Goal: Find specific page/section: Find specific page/section

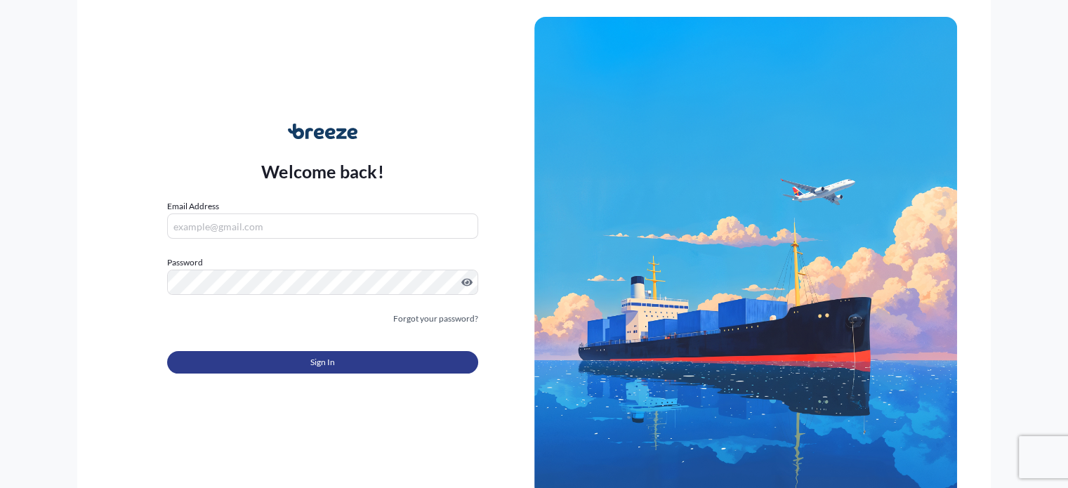
type input "[PERSON_NAME][EMAIL_ADDRESS][PERSON_NAME][DOMAIN_NAME]"
click at [334, 360] on span "Sign In" at bounding box center [322, 362] width 25 height 14
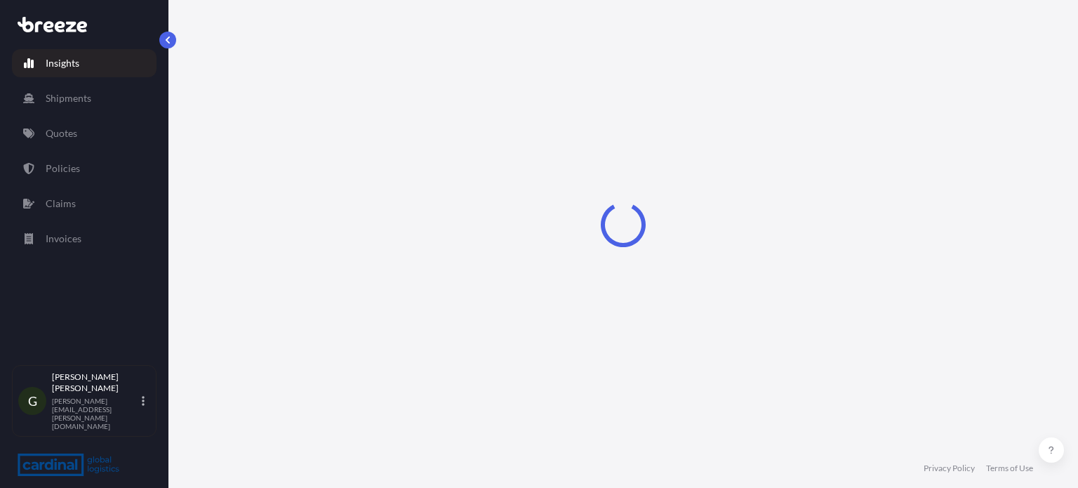
select select "2025"
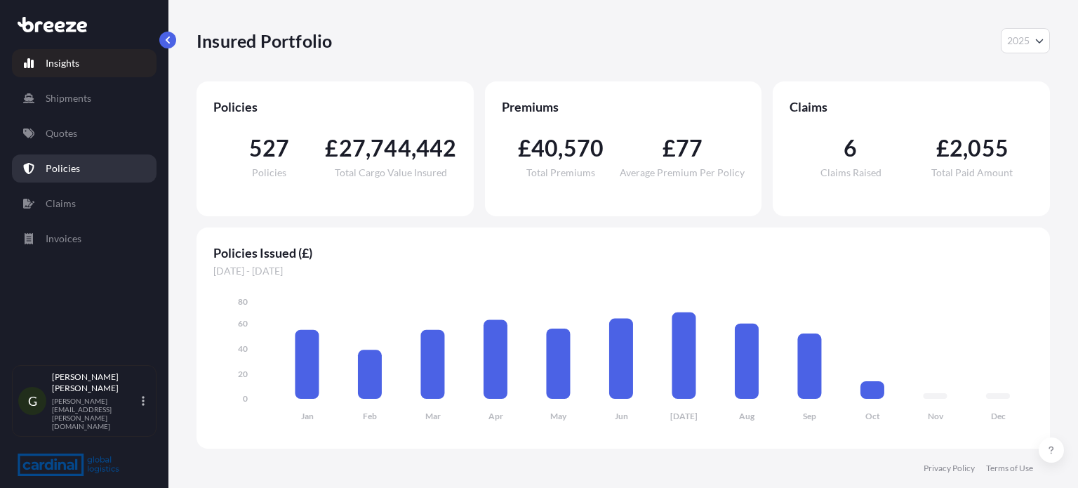
click at [67, 159] on link "Policies" at bounding box center [84, 168] width 145 height 28
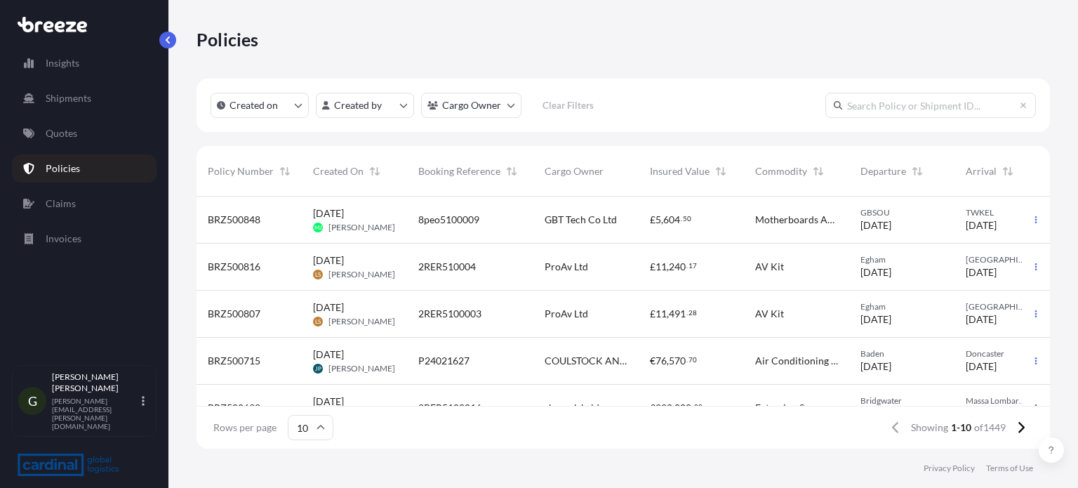
click at [913, 106] on input "text" at bounding box center [931, 105] width 211 height 25
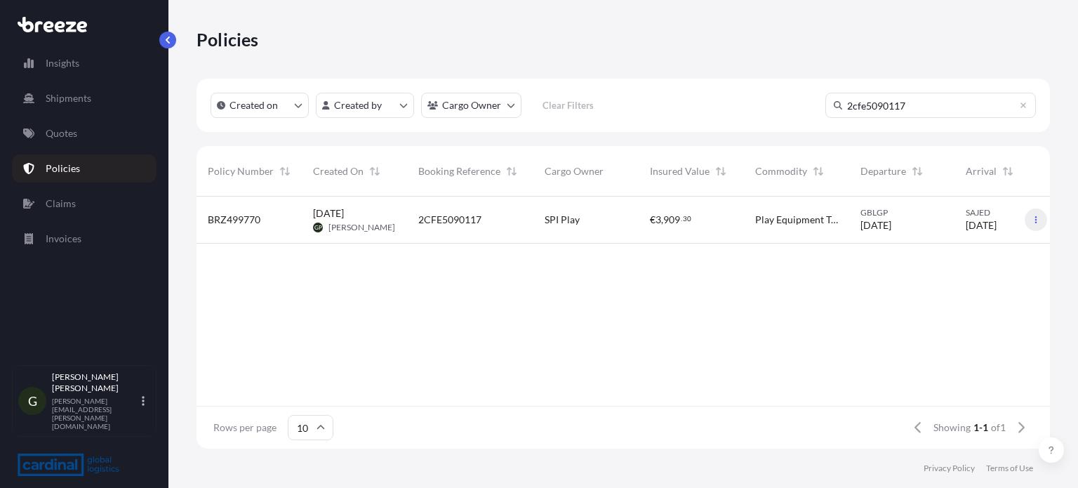
type input "2cfe5090117"
click at [1036, 211] on button "button" at bounding box center [1036, 220] width 22 height 22
click at [247, 221] on span "BRZ499770" at bounding box center [234, 220] width 53 height 14
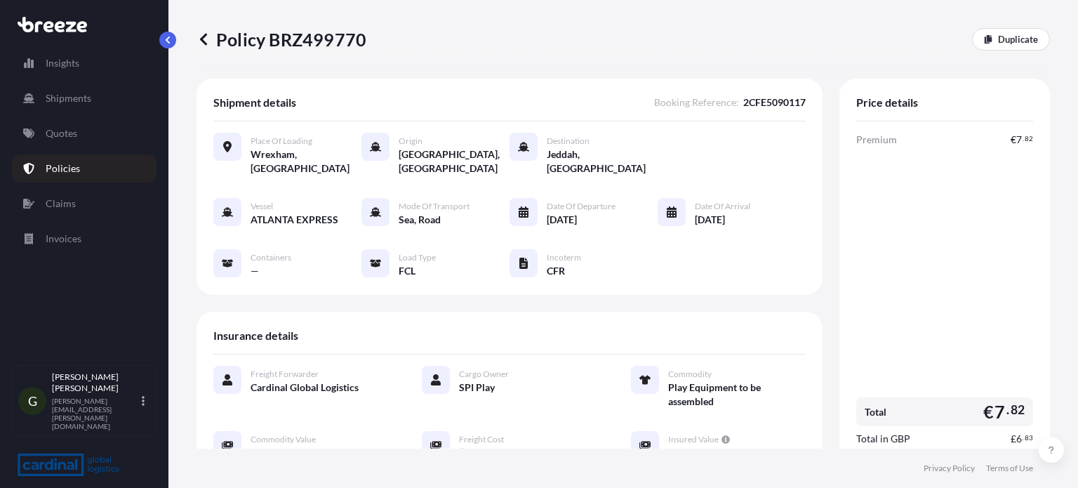
click at [330, 39] on p "Policy BRZ499770" at bounding box center [282, 39] width 170 height 22
copy p "BRZ499770"
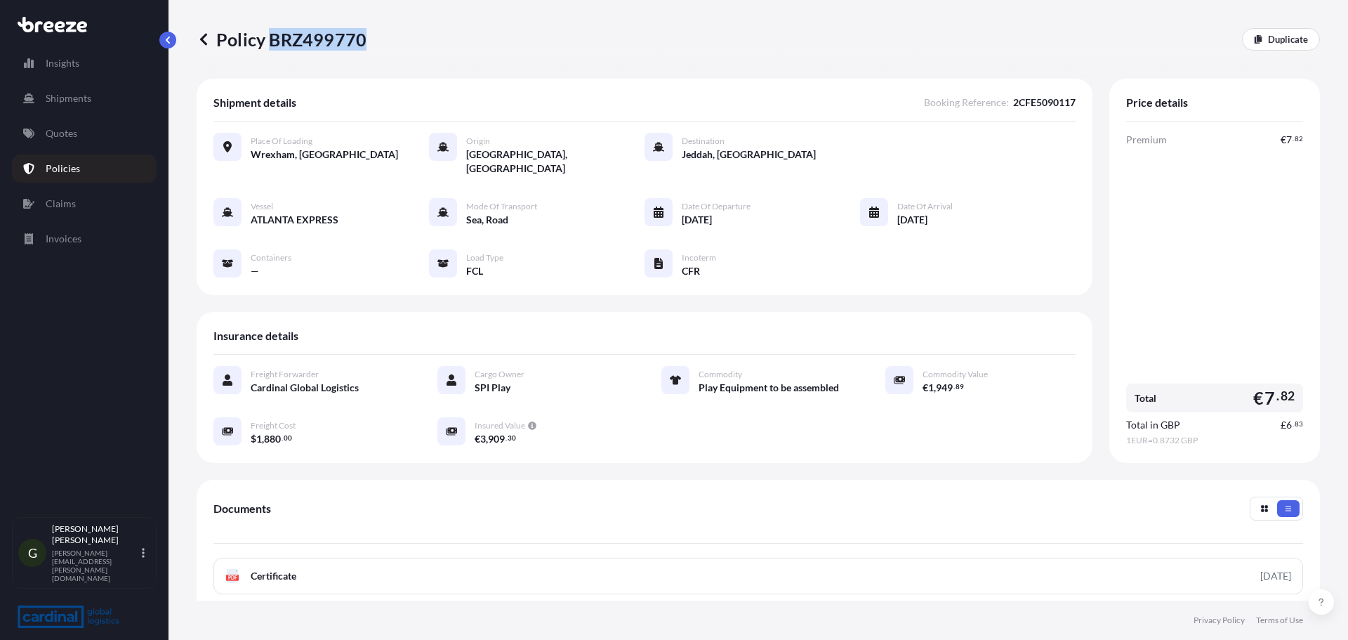
click at [1035, 98] on span "2CFE5090117" at bounding box center [1044, 102] width 62 height 14
copy span "2CFE5090117"
